Goal: Participate in discussion: Engage in conversation with other users on a specific topic

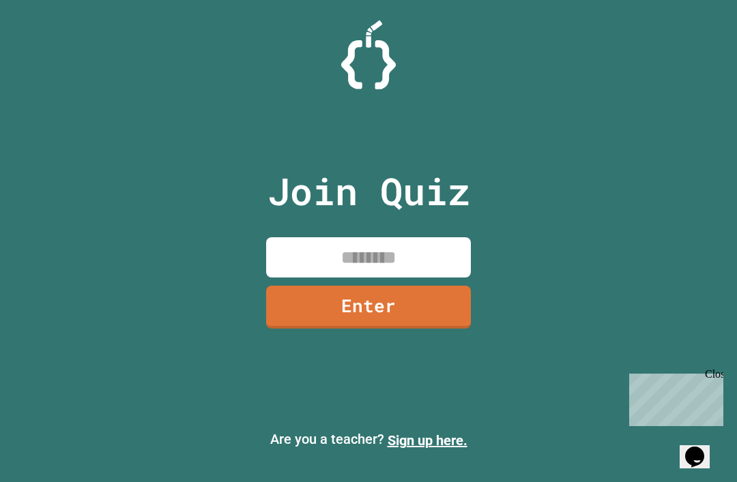
click at [391, 278] on input at bounding box center [368, 257] width 205 height 40
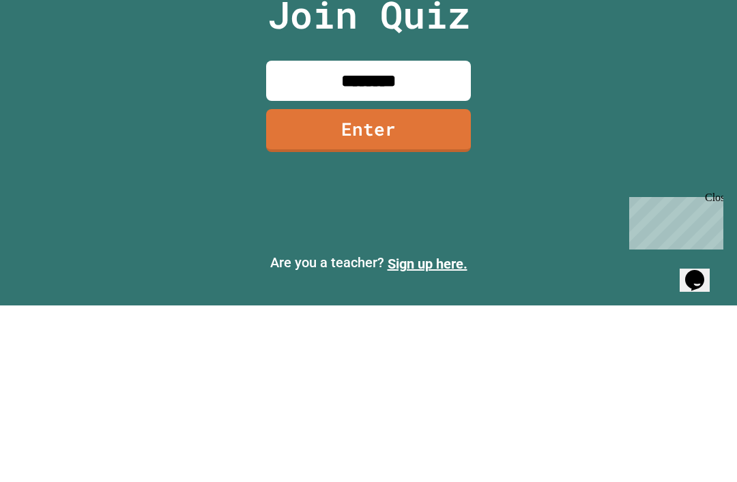
type input "********"
click at [410, 286] on link "Enter" at bounding box center [368, 307] width 205 height 43
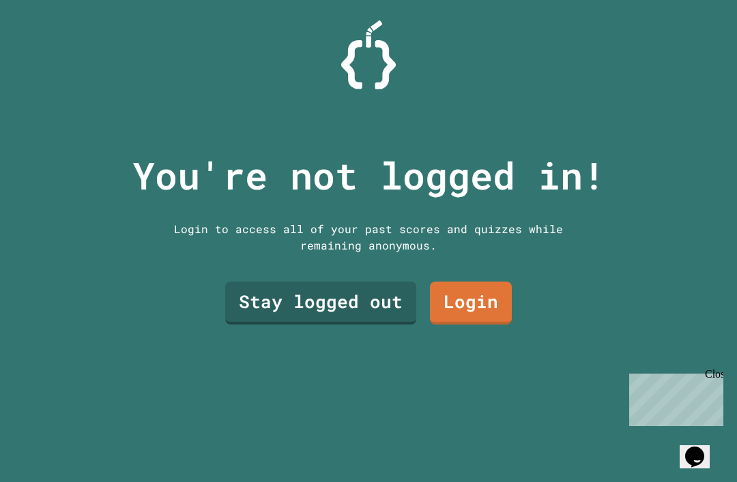
click at [282, 282] on link "Stay logged out" at bounding box center [320, 303] width 191 height 43
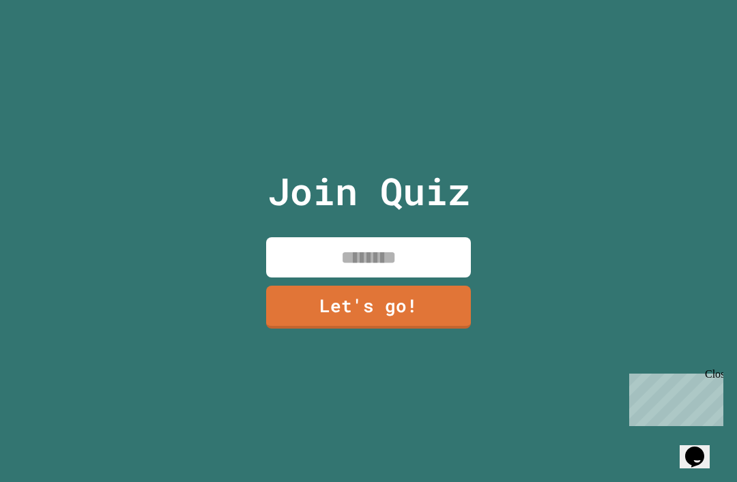
click at [311, 237] on input at bounding box center [368, 257] width 205 height 40
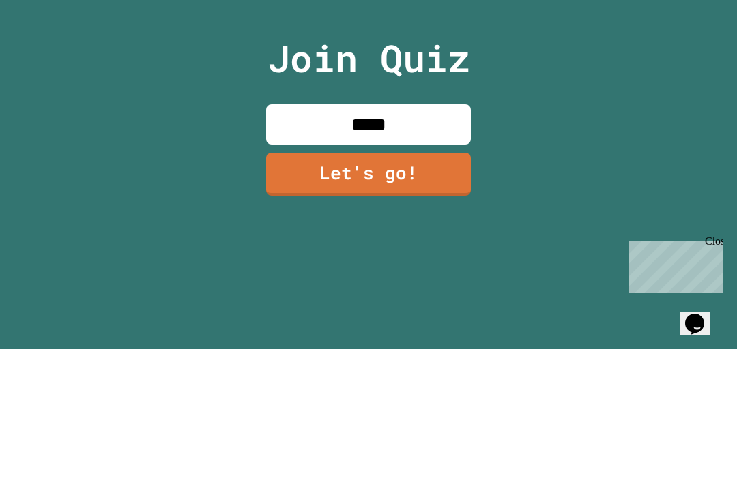
type input "******"
click at [422, 286] on link "Let's go!" at bounding box center [368, 307] width 205 height 43
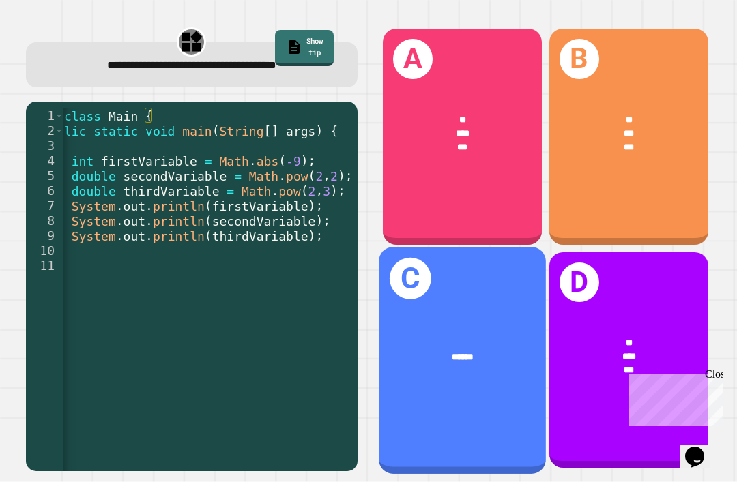
scroll to position [44, 0]
click at [474, 280] on div "C ******" at bounding box center [462, 360] width 167 height 227
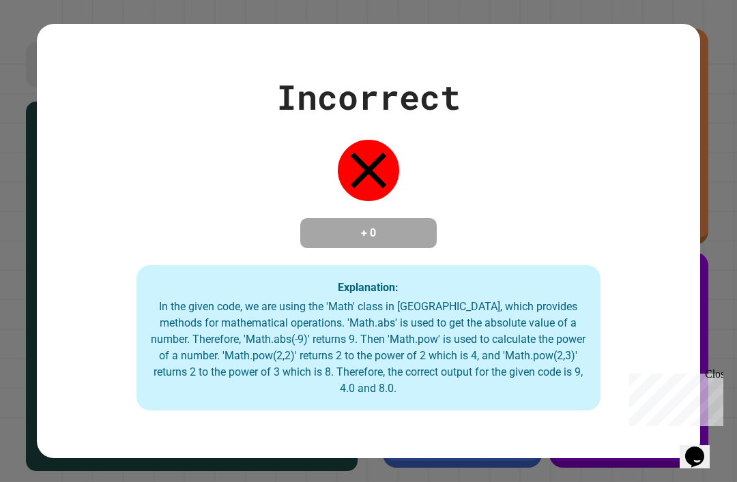
click at [671, 257] on div "Incorrect + 0 Explanation: In the given code, we are using the 'Math' class in …" at bounding box center [368, 242] width 663 height 340
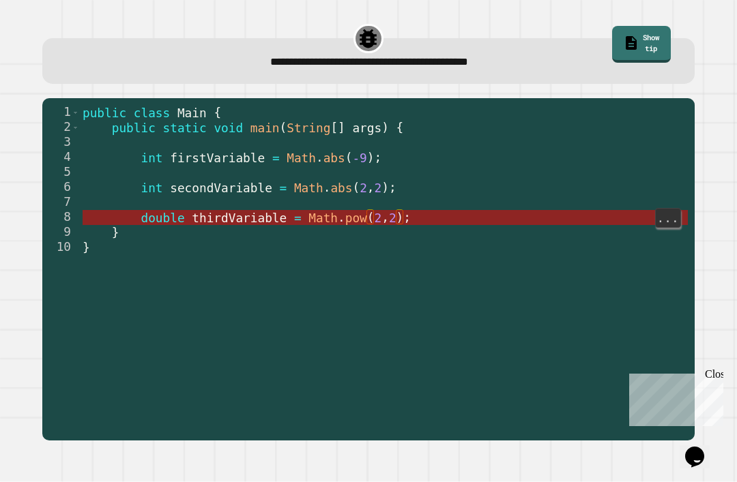
click at [390, 212] on span "2" at bounding box center [393, 219] width 8 height 14
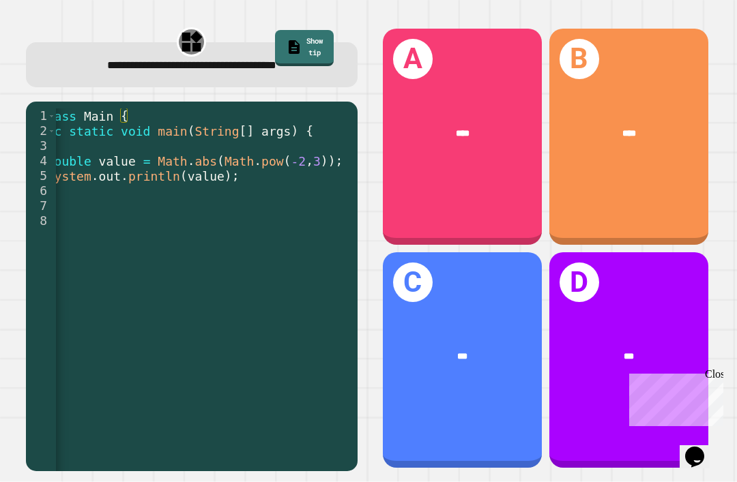
scroll to position [0, 73]
click at [478, 301] on div "C ***" at bounding box center [462, 360] width 159 height 216
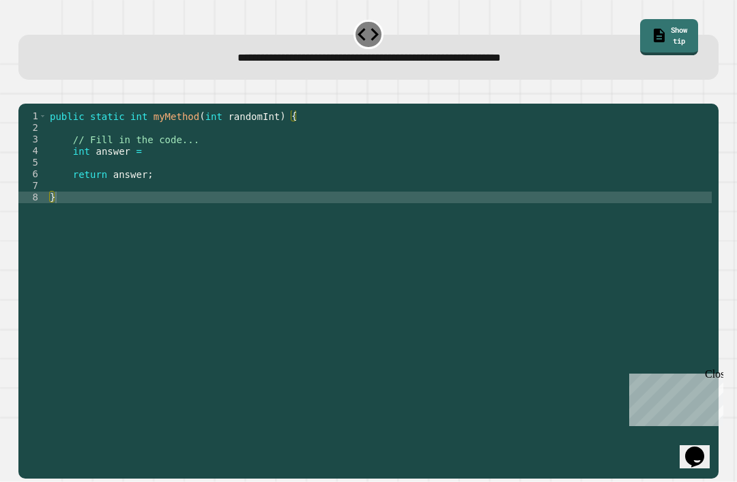
scroll to position [0, 0]
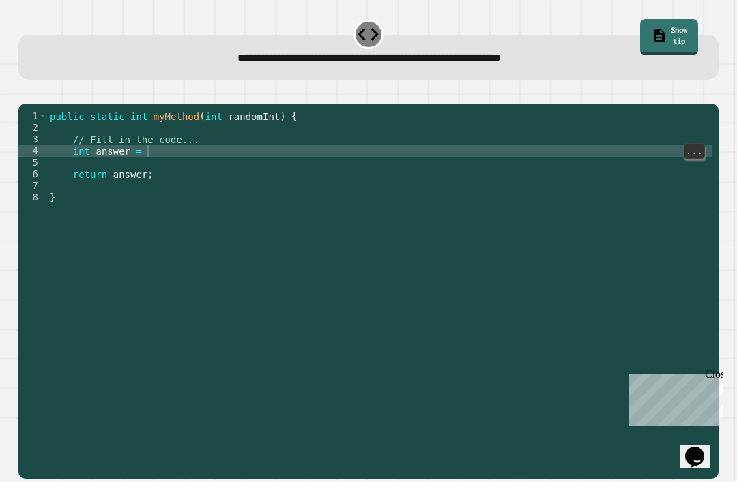
click at [252, 166] on div "public static int myMethod ( int randomInt ) { // Fill in the code... int answe…" at bounding box center [379, 308] width 665 height 394
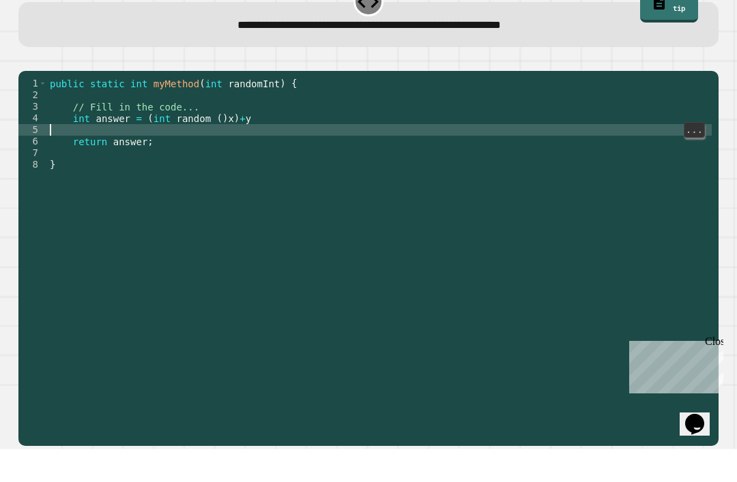
click at [225, 139] on div "public static int myMethod ( int randomInt ) { // Fill in the code... int answe…" at bounding box center [379, 308] width 665 height 394
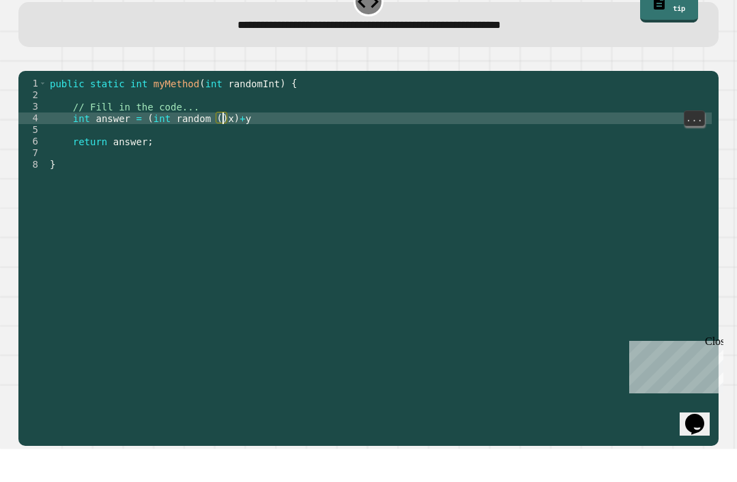
click at [232, 138] on div "public static int myMethod ( int randomInt ) { // Fill in the code... int answe…" at bounding box center [379, 308] width 665 height 394
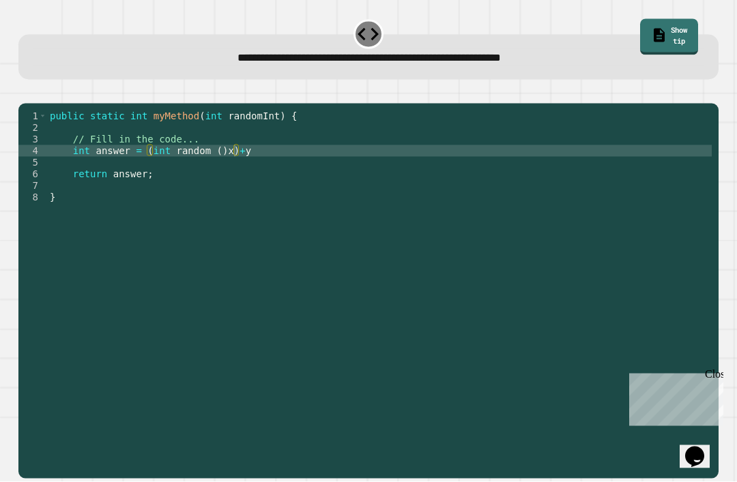
click at [25, 93] on button "button" at bounding box center [25, 93] width 0 height 0
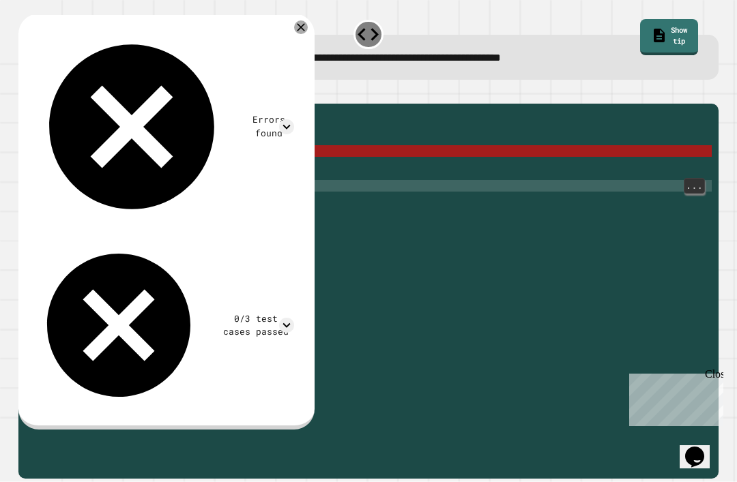
click at [156, 179] on div "public static int myMethod ( int randomInt ) { // Fill in the code... int answe…" at bounding box center [379, 308] width 665 height 394
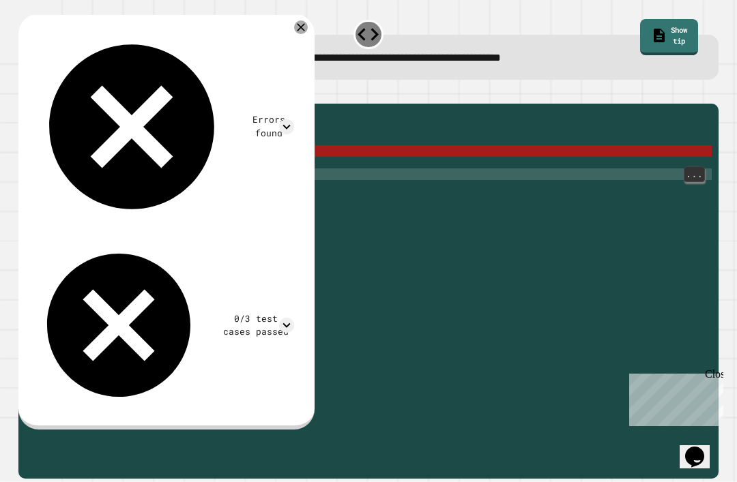
click at [159, 175] on div "public static int myMethod ( int randomInt ) { // Fill in the code... int answe…" at bounding box center [379, 308] width 665 height 394
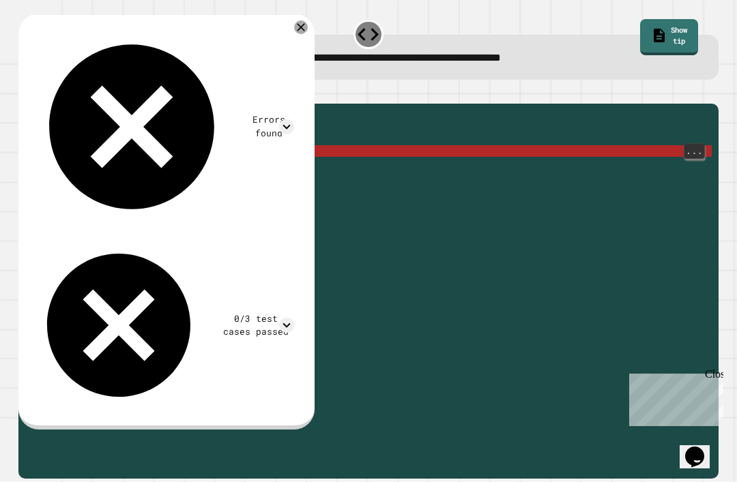
click at [224, 148] on div "public static int myMethod ( int randomInt ) { // Fill in the code... int answe…" at bounding box center [379, 308] width 665 height 394
click at [233, 147] on div "public static int myMethod ( int randomInt ) { // Fill in the code... int answe…" at bounding box center [379, 308] width 665 height 394
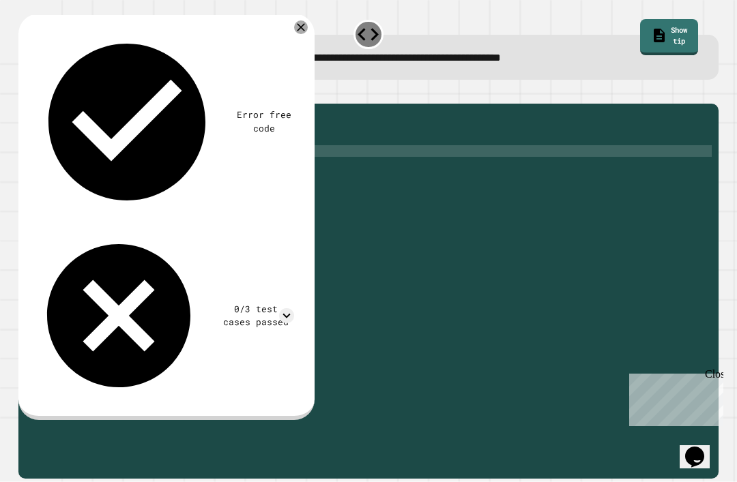
scroll to position [0, 14]
type textarea "**********"
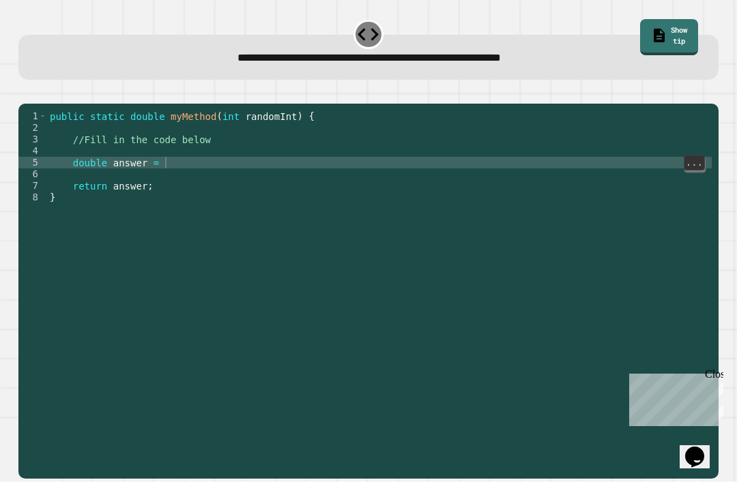
click at [173, 159] on div "public static double myMethod ( int randomInt ) { //Fill in the code below doub…" at bounding box center [379, 308] width 665 height 394
click at [38, 96] on icon "button" at bounding box center [35, 101] width 8 height 10
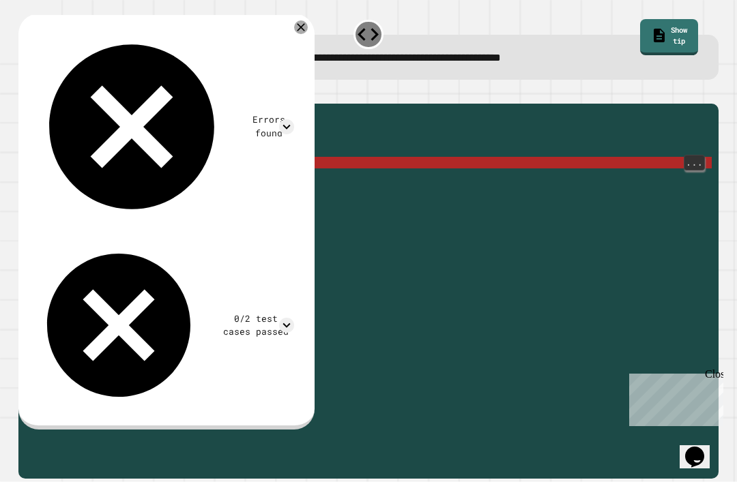
click at [190, 158] on div "public static double myMethod ( int randomInt ) { //Fill in the code below doub…" at bounding box center [379, 308] width 665 height 394
click at [192, 162] on div "public static double myMethod ( int randomInt ) { //Fill in the code below doub…" at bounding box center [379, 308] width 665 height 394
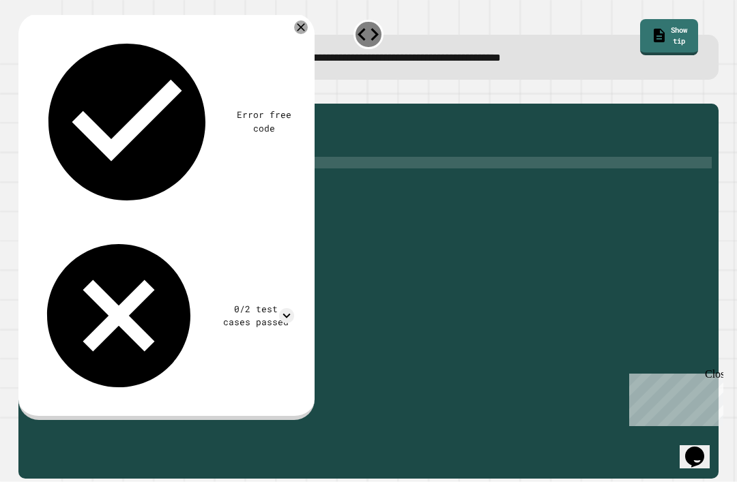
scroll to position [0, 10]
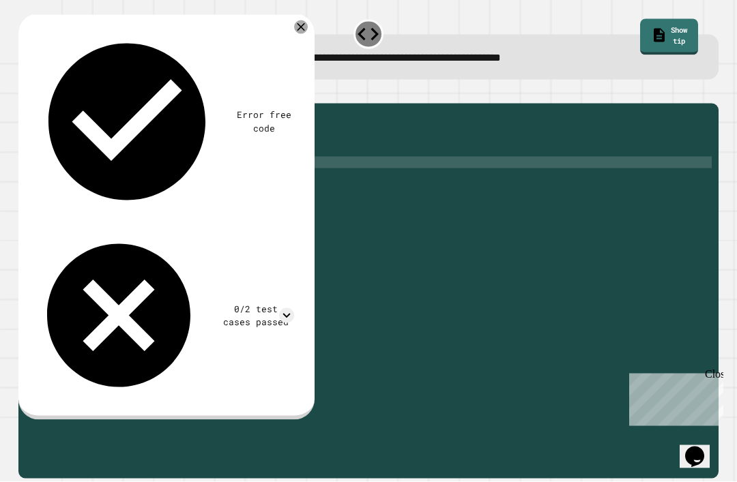
click at [25, 93] on button "button" at bounding box center [25, 93] width 0 height 0
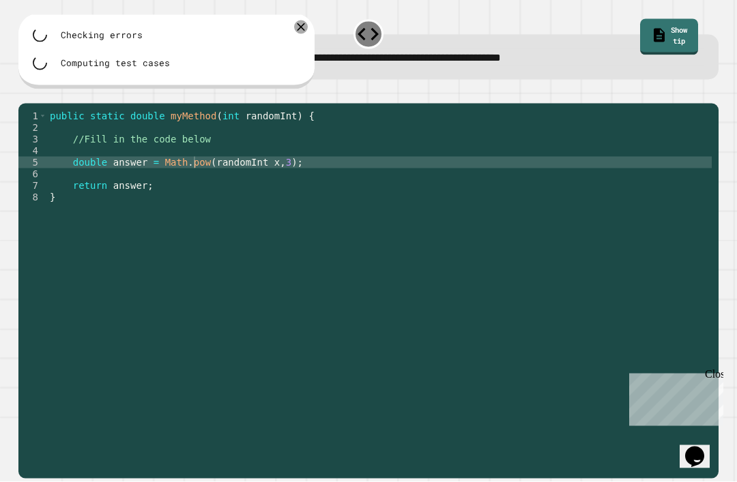
scroll to position [22, 0]
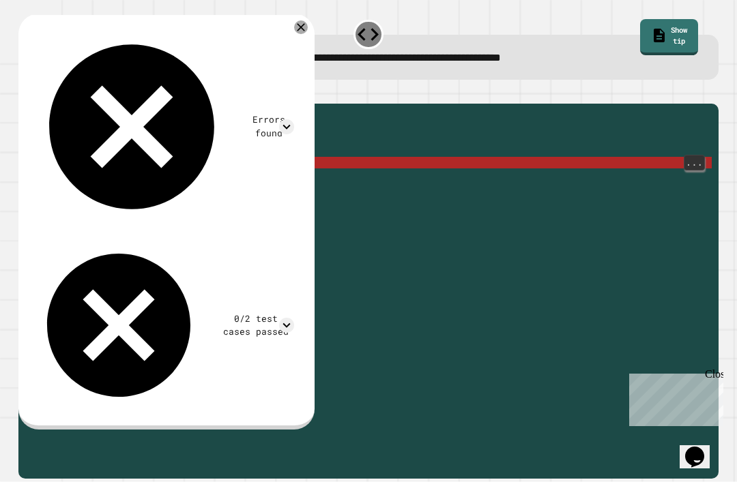
click at [189, 160] on div "public static double myMethod ( int randomInt ) { //Fill in the code below doub…" at bounding box center [379, 308] width 665 height 394
click at [194, 158] on div "public static double myMethod ( int randomInt ) { //Fill in the code below doub…" at bounding box center [379, 308] width 665 height 394
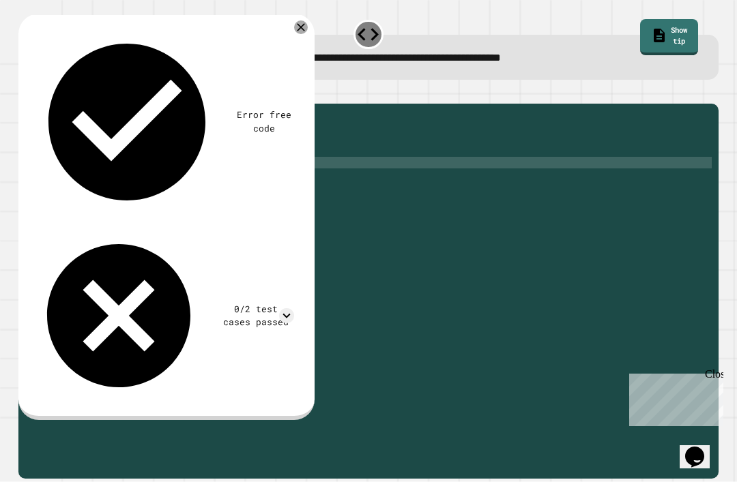
click at [25, 93] on button "button" at bounding box center [25, 93] width 0 height 0
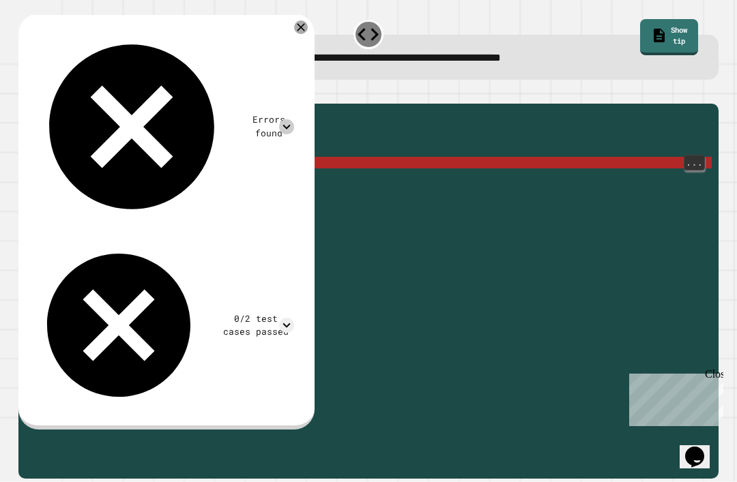
click at [291, 125] on icon at bounding box center [287, 127] width 8 height 5
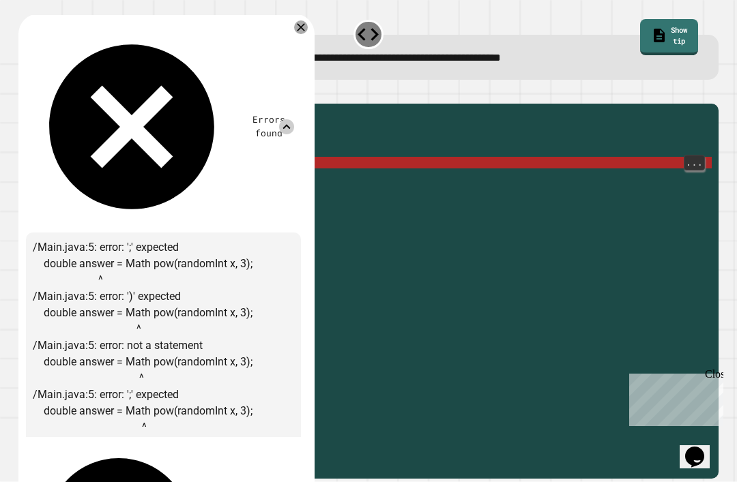
click at [287, 119] on icon at bounding box center [286, 126] width 15 height 15
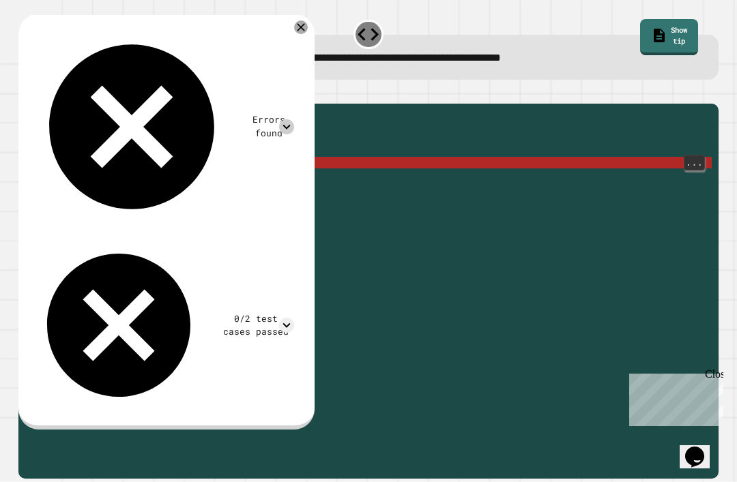
click at [214, 161] on div "public static double myMethod ( int randomInt ) { //Fill in the code below doub…" at bounding box center [379, 308] width 665 height 394
click at [194, 165] on div "public static double myMethod ( int randomInt ) { //Fill in the code below doub…" at bounding box center [379, 308] width 665 height 394
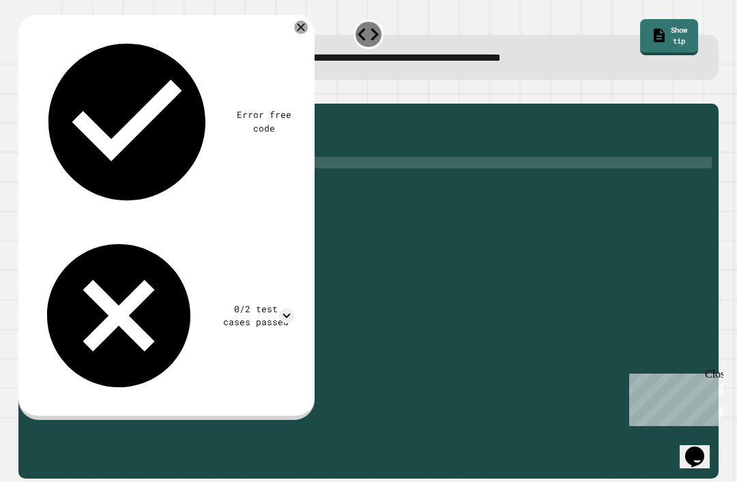
scroll to position [22, 0]
click at [25, 93] on icon "button" at bounding box center [25, 93] width 0 height 0
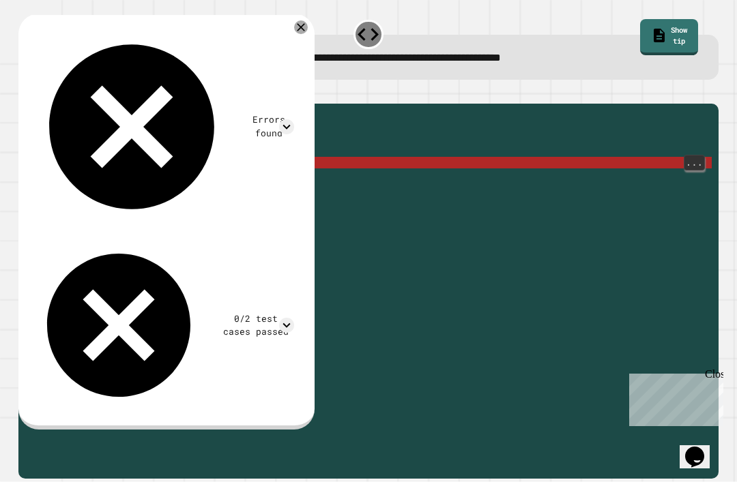
click at [267, 158] on div "public static double myMethod ( int randomInt ) { //Fill in the code below doub…" at bounding box center [379, 308] width 665 height 394
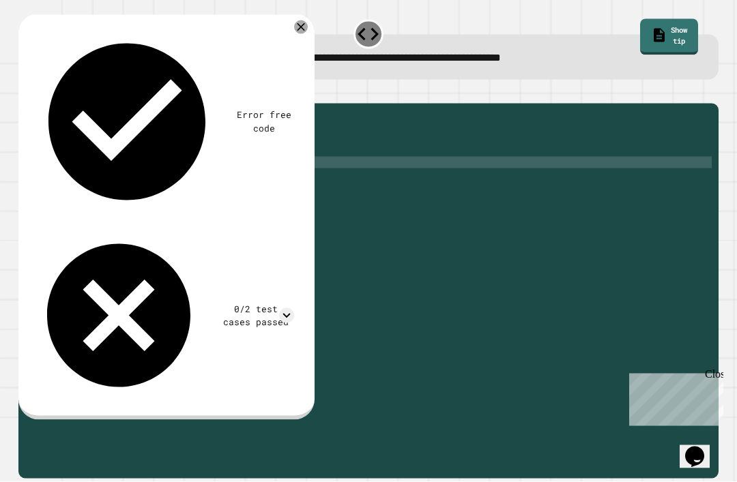
type textarea "**********"
click at [25, 93] on icon "button" at bounding box center [25, 93] width 0 height 0
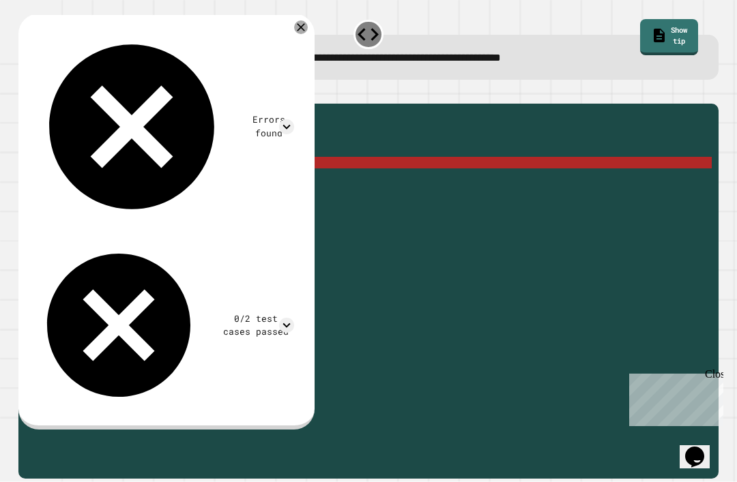
click at [38, 96] on icon "button" at bounding box center [35, 101] width 8 height 10
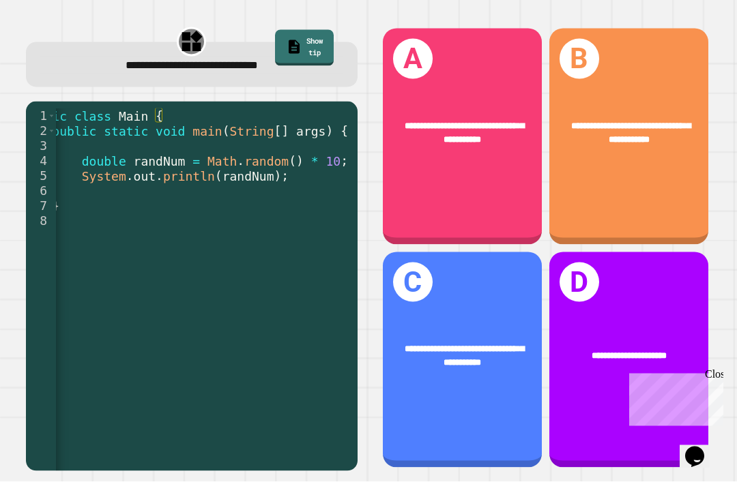
scroll to position [44, 0]
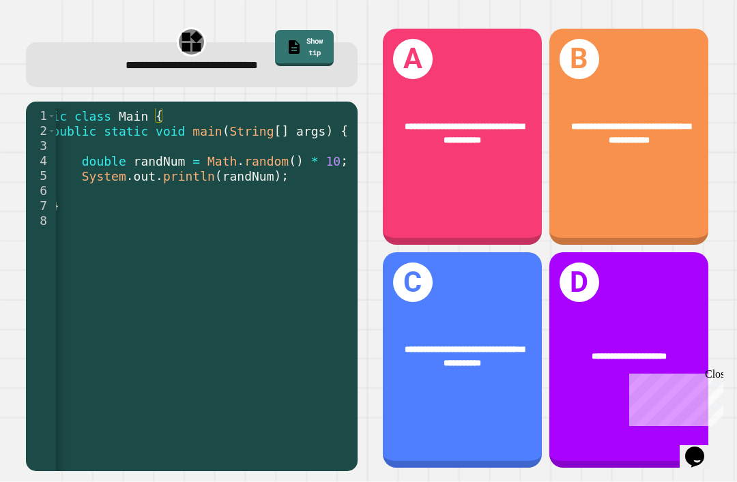
click at [502, 387] on div "**********" at bounding box center [462, 360] width 159 height 216
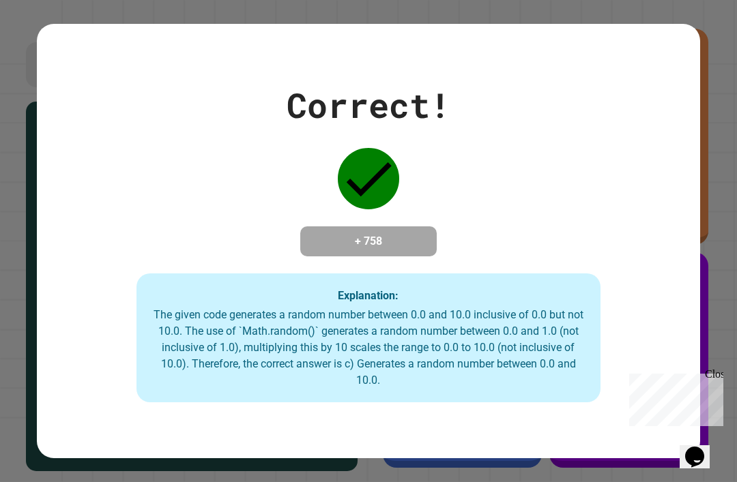
click at [709, 376] on div "Close" at bounding box center [713, 376] width 17 height 17
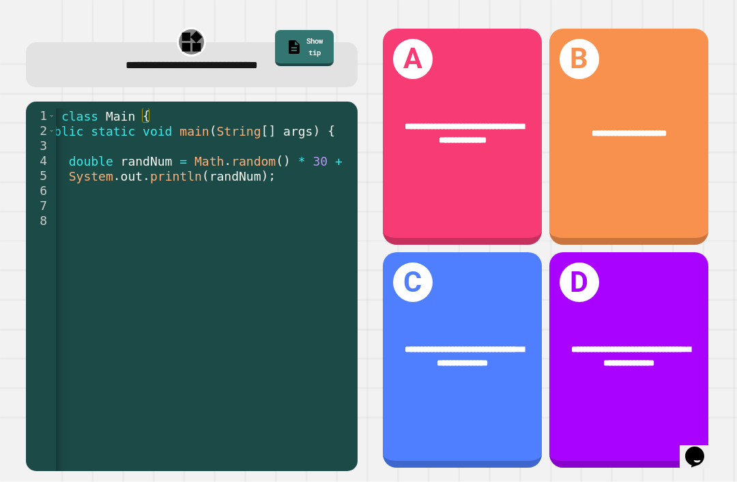
scroll to position [0, 80]
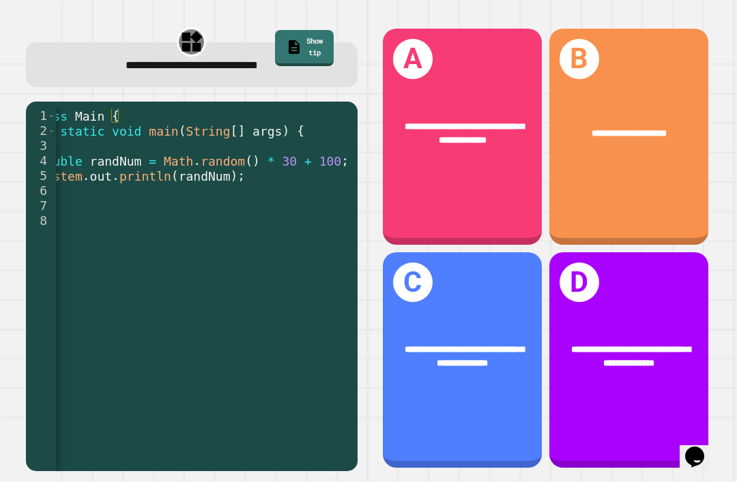
click at [475, 312] on div "**********" at bounding box center [462, 360] width 159 height 216
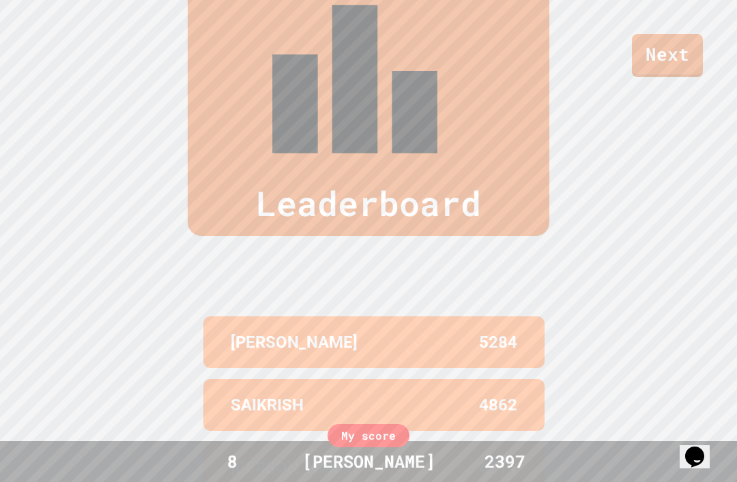
scroll to position [563, 0]
